Goal: Task Accomplishment & Management: Complete application form

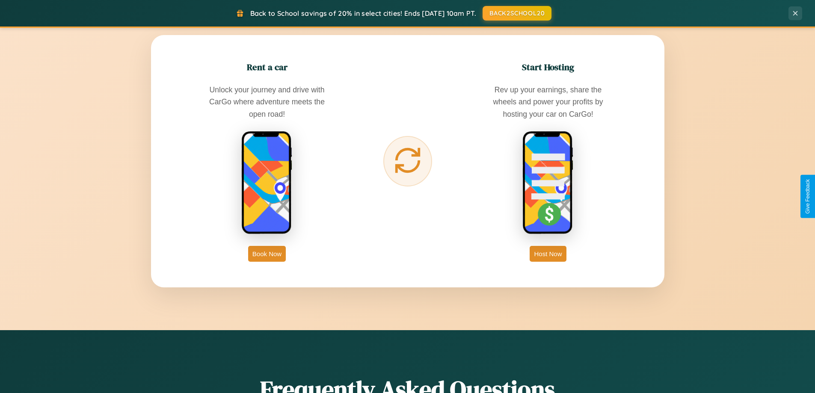
scroll to position [1647, 0]
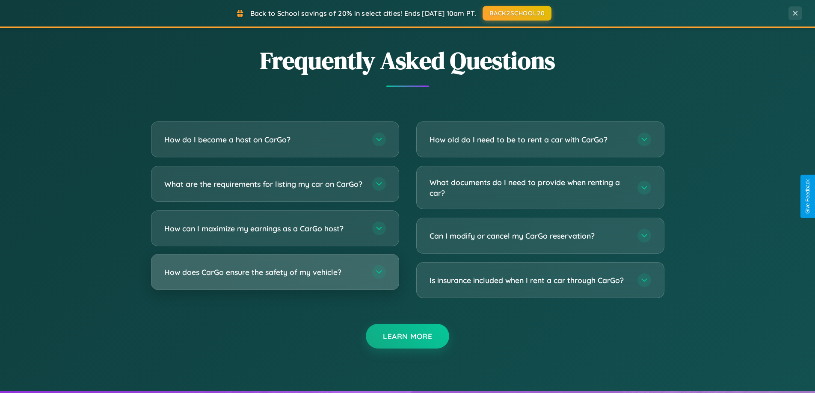
click at [275, 278] on h3 "How does CarGo ensure the safety of my vehicle?" at bounding box center [263, 272] width 199 height 11
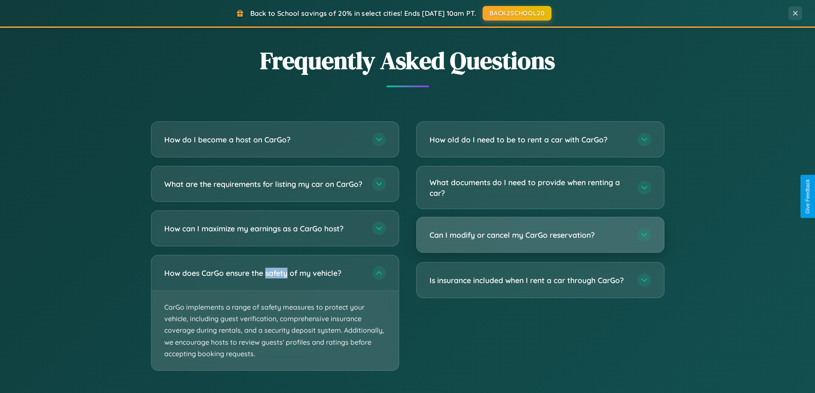
click at [540, 235] on h3 "Can I modify or cancel my CarGo reservation?" at bounding box center [529, 235] width 199 height 11
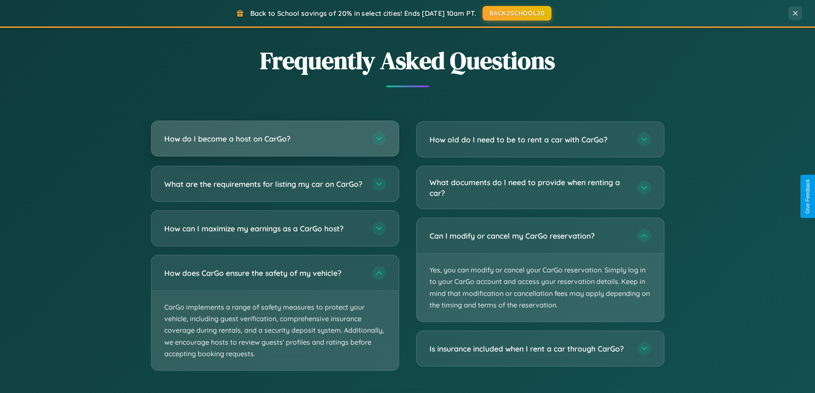
click at [275, 139] on h3 "How do I become a host on CarGo?" at bounding box center [263, 139] width 199 height 11
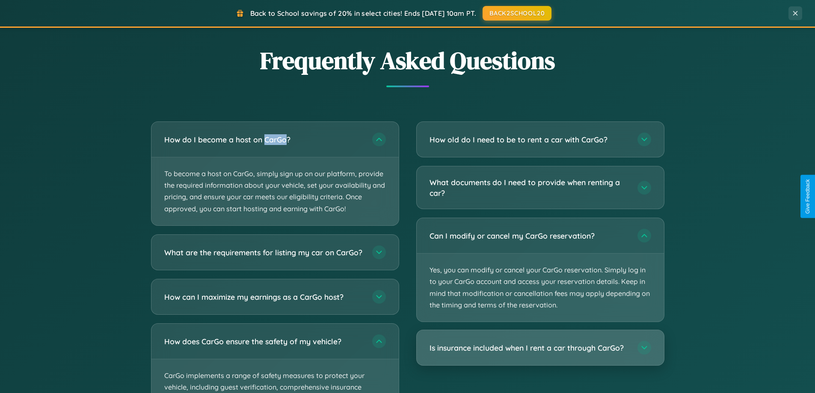
click at [540, 348] on h3 "Is insurance included when I rent a car through CarGo?" at bounding box center [529, 348] width 199 height 11
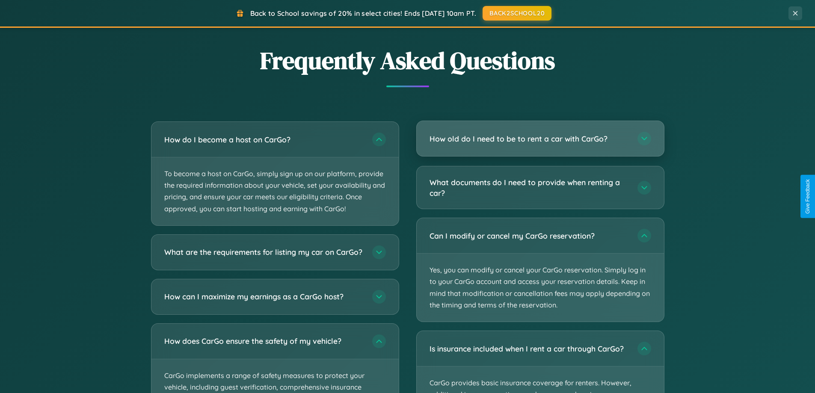
click at [540, 139] on h3 "How old do I need to be to rent a car with CarGo?" at bounding box center [529, 139] width 199 height 11
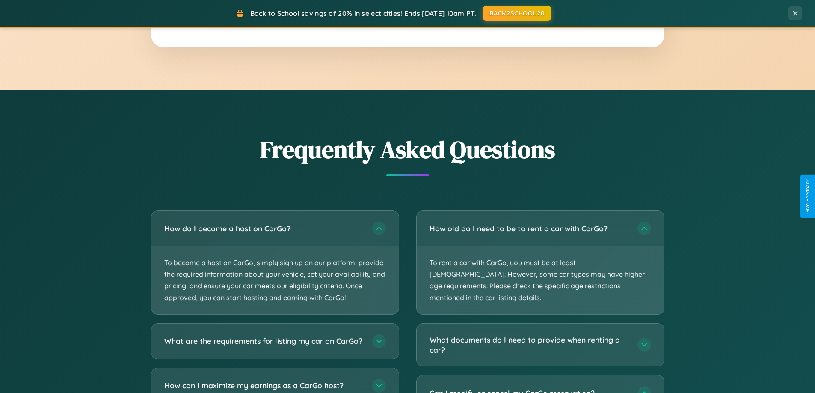
scroll to position [1375, 0]
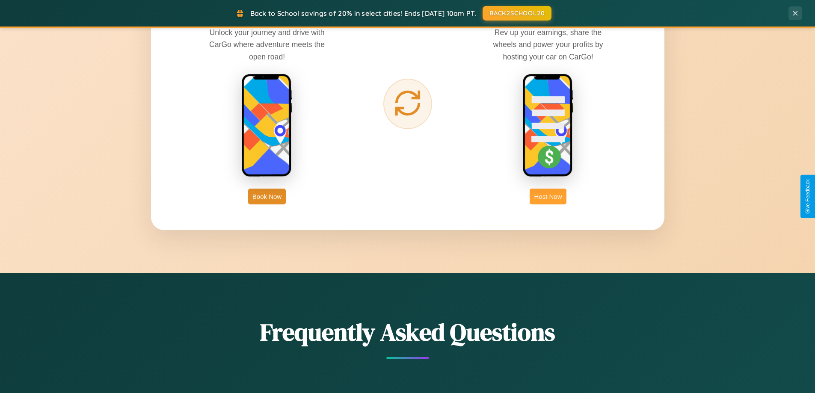
click at [548, 196] on button "Host Now" at bounding box center [548, 197] width 36 height 16
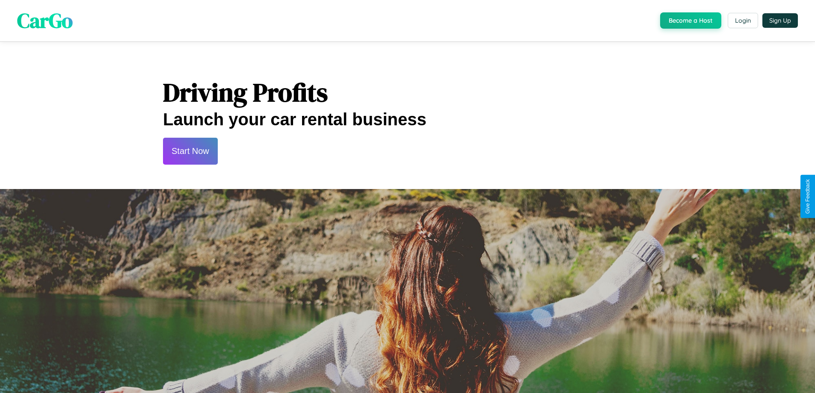
click at [190, 151] on button "Start Now" at bounding box center [190, 151] width 55 height 27
